Goal: Download file/media

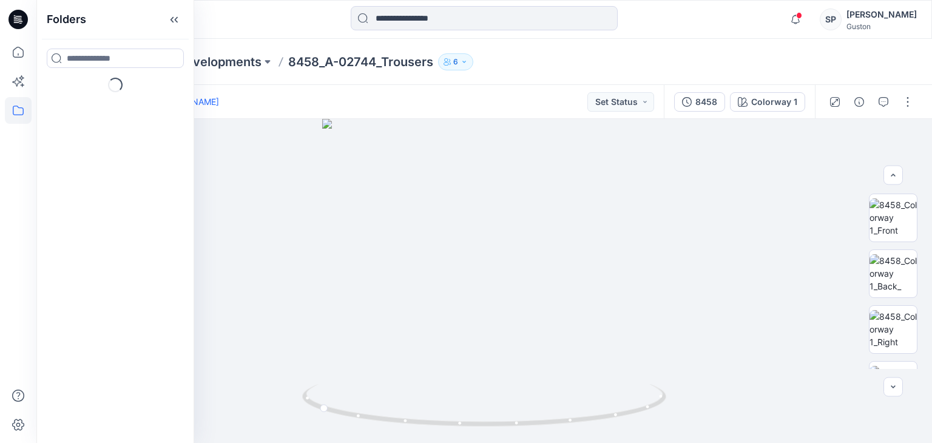
scroll to position [425, 0]
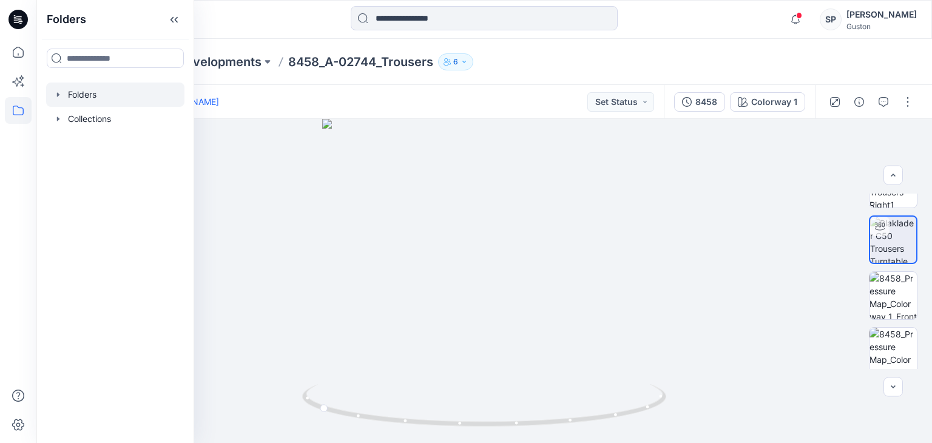
click at [61, 104] on div at bounding box center [115, 95] width 138 height 24
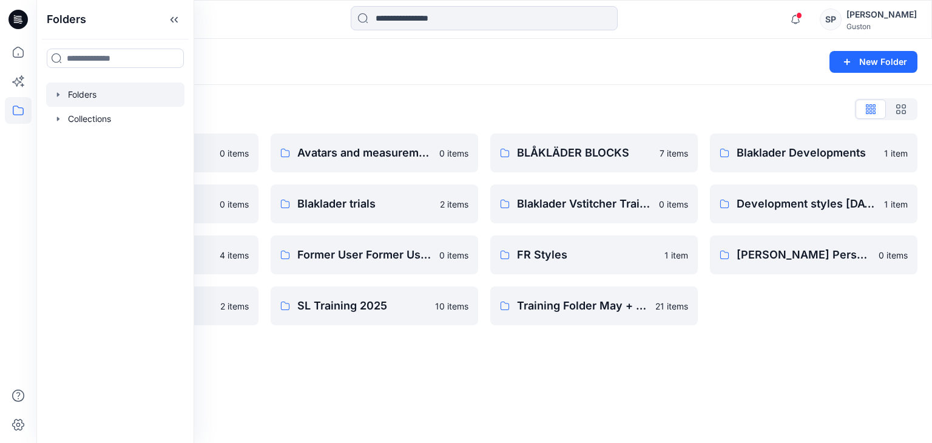
click at [796, 340] on div "Folders New Folder Folders List Avatar 0 items BLÅKLÄDER FABRICS 0 items Extern…" at bounding box center [484, 241] width 896 height 404
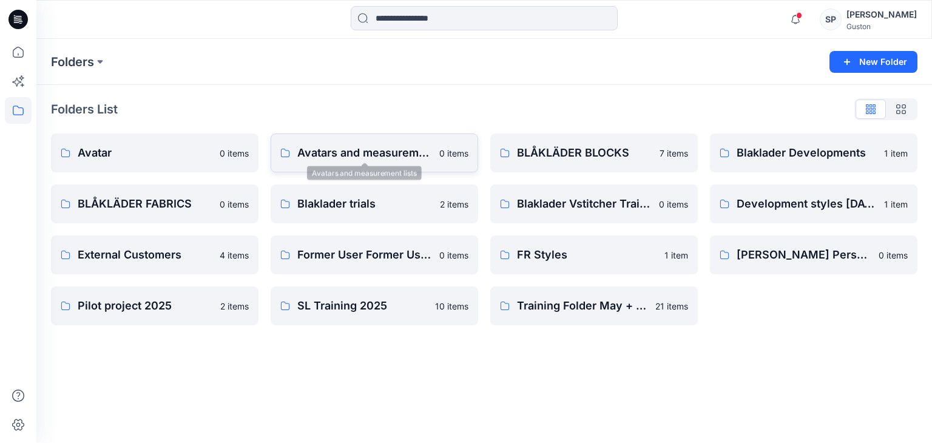
click at [340, 157] on p "Avatars and measurement lists" at bounding box center [364, 152] width 135 height 17
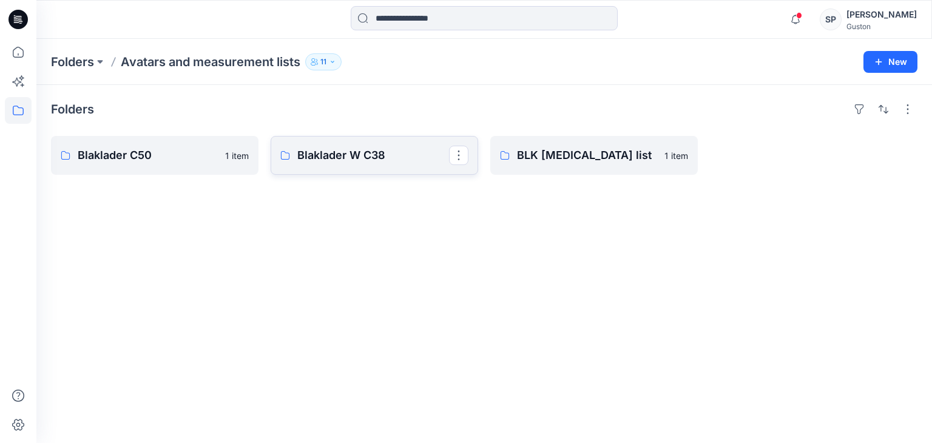
click at [340, 150] on p "Blaklader W C38" at bounding box center [373, 155] width 152 height 17
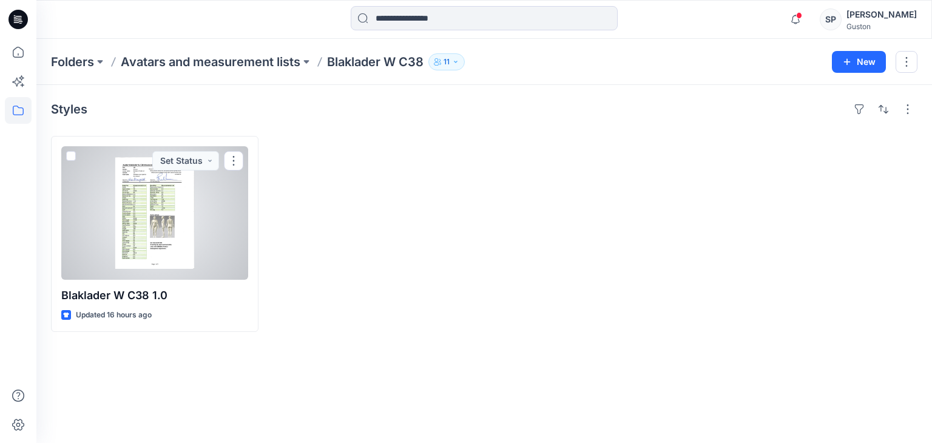
click at [157, 241] on div at bounding box center [154, 212] width 187 height 133
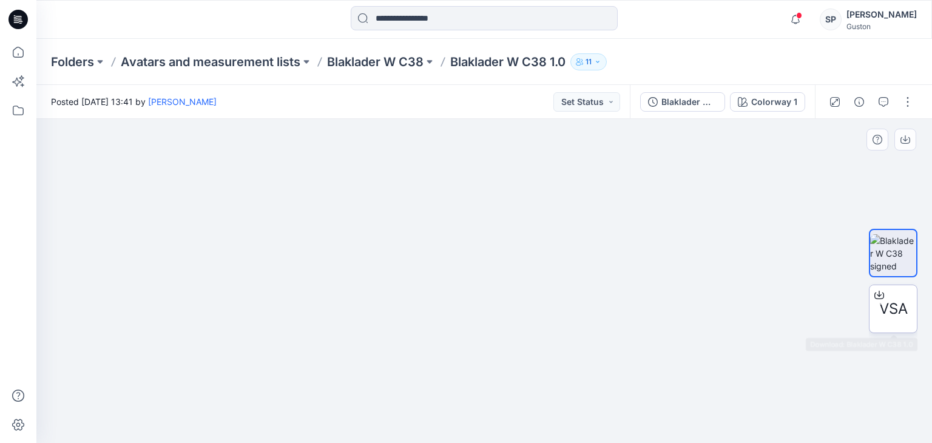
click at [896, 316] on span "VSA" at bounding box center [893, 309] width 29 height 22
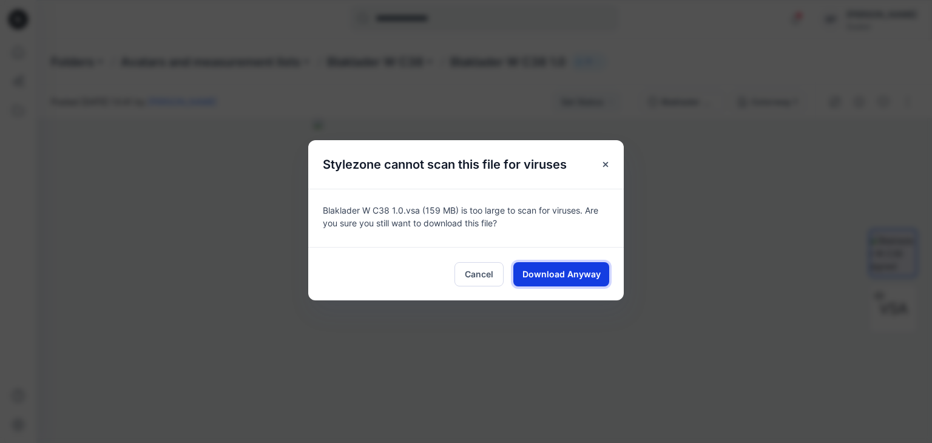
click at [550, 275] on span "Download Anyway" at bounding box center [561, 274] width 78 height 13
